Goal: Task Accomplishment & Management: Complete application form

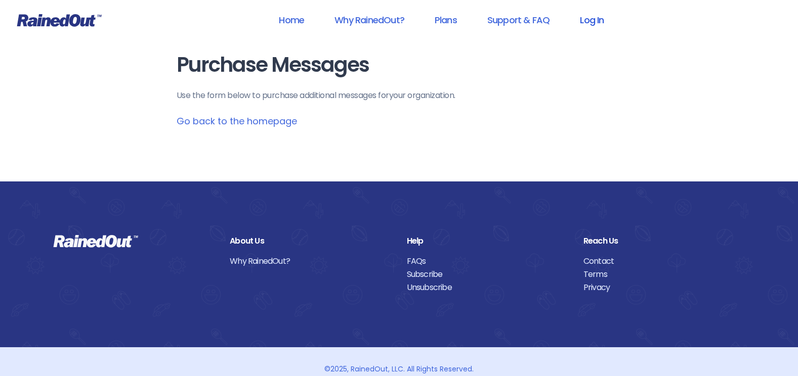
click at [590, 20] on link "Log In" at bounding box center [591, 20] width 50 height 23
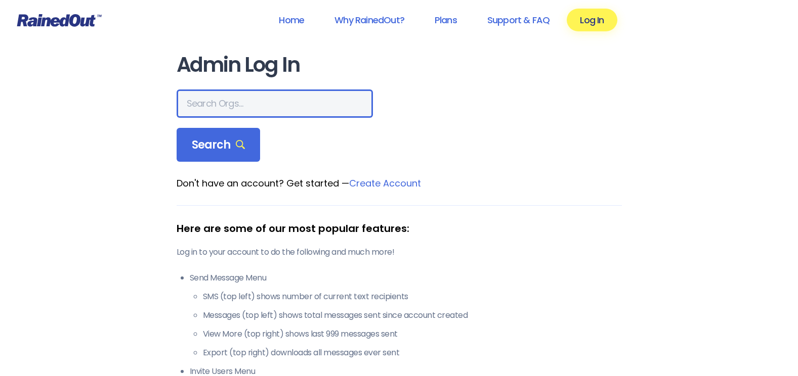
click at [212, 99] on input "text" at bounding box center [275, 104] width 196 height 28
type input "B"
type input "[GEOGRAPHIC_DATA]"
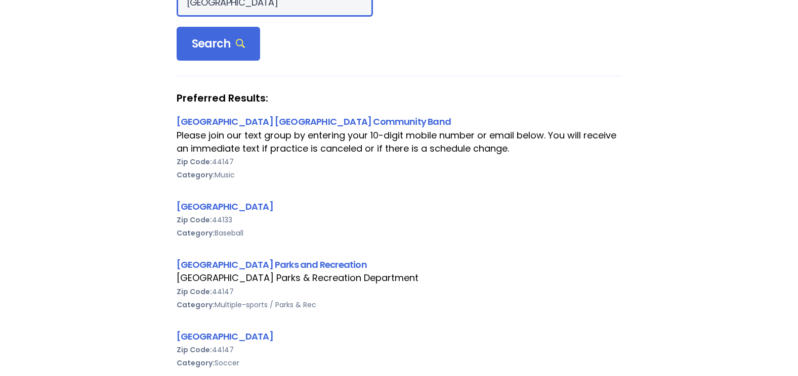
scroll to position [152, 0]
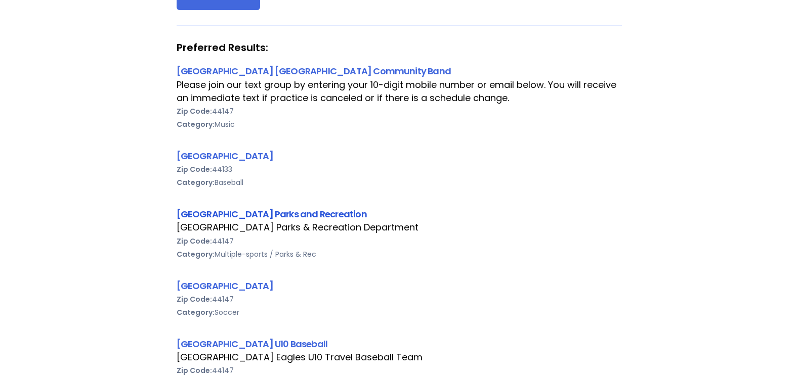
click at [280, 220] on link "[GEOGRAPHIC_DATA] Parks and Recreation" at bounding box center [272, 214] width 190 height 13
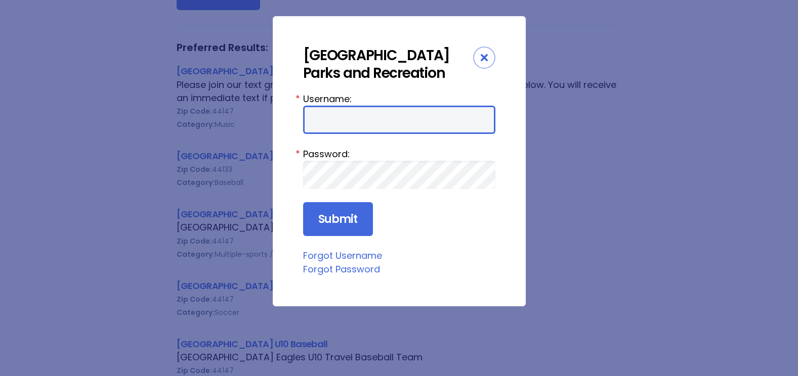
click at [336, 116] on input "Username:" at bounding box center [399, 120] width 192 height 28
click at [328, 124] on input "Username:" at bounding box center [399, 120] width 192 height 28
type input "b"
click at [343, 119] on input "Username:" at bounding box center [399, 120] width 192 height 28
type input "[EMAIL_ADDRESS][DOMAIN_NAME]"
